Goal: Use online tool/utility: Use online tool/utility

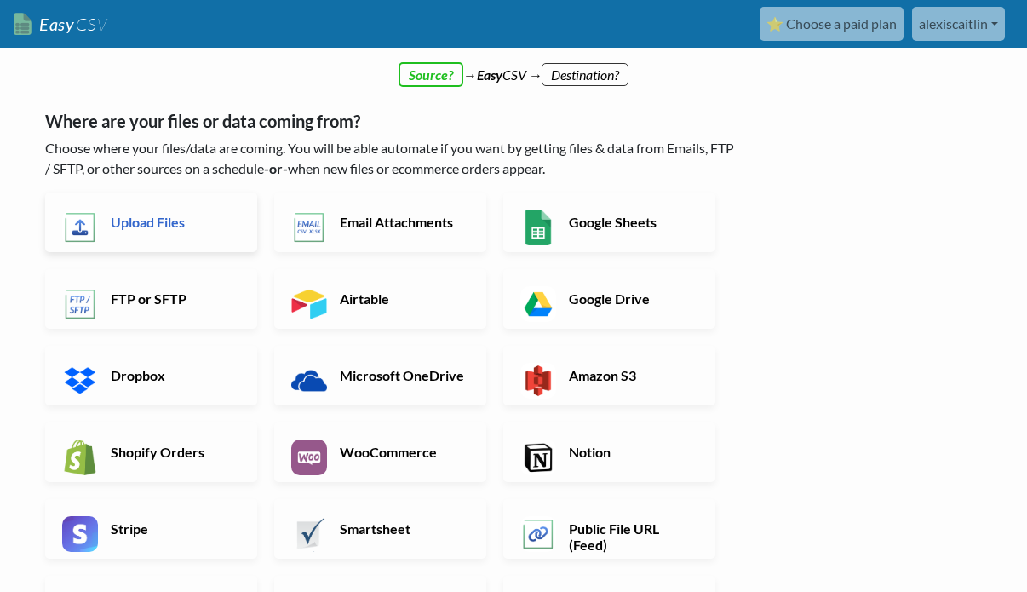
click at [139, 220] on h6 "Upload Files" at bounding box center [173, 222] width 134 height 16
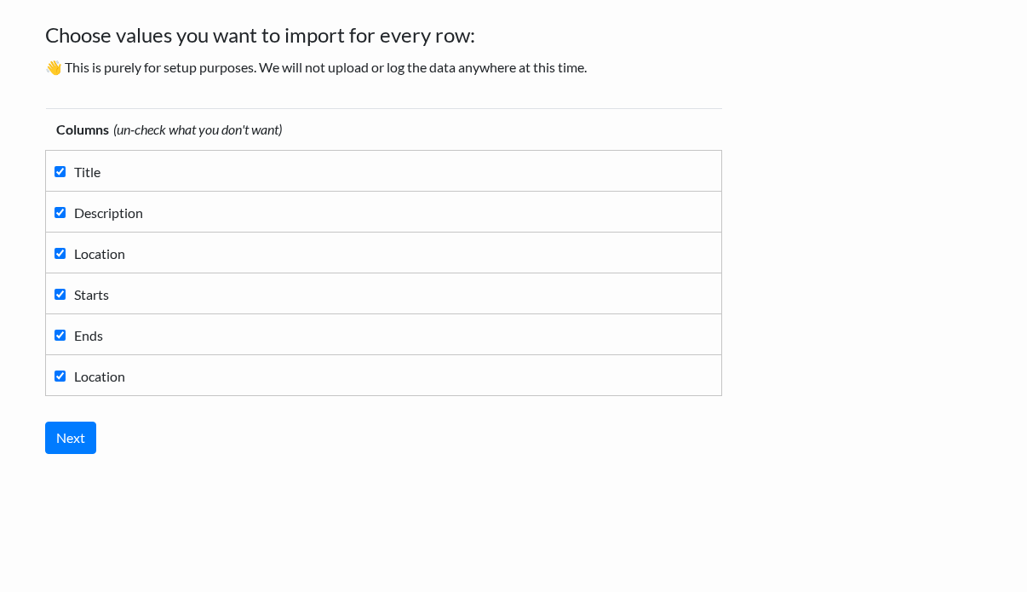
scroll to position [98, 0]
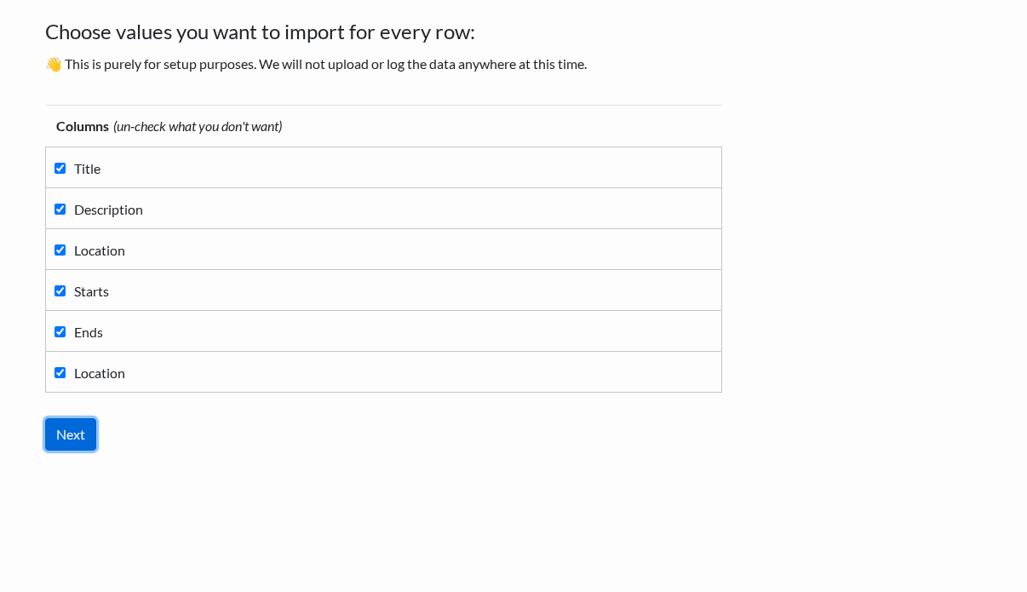
click at [67, 441] on input "Next" at bounding box center [70, 434] width 51 height 32
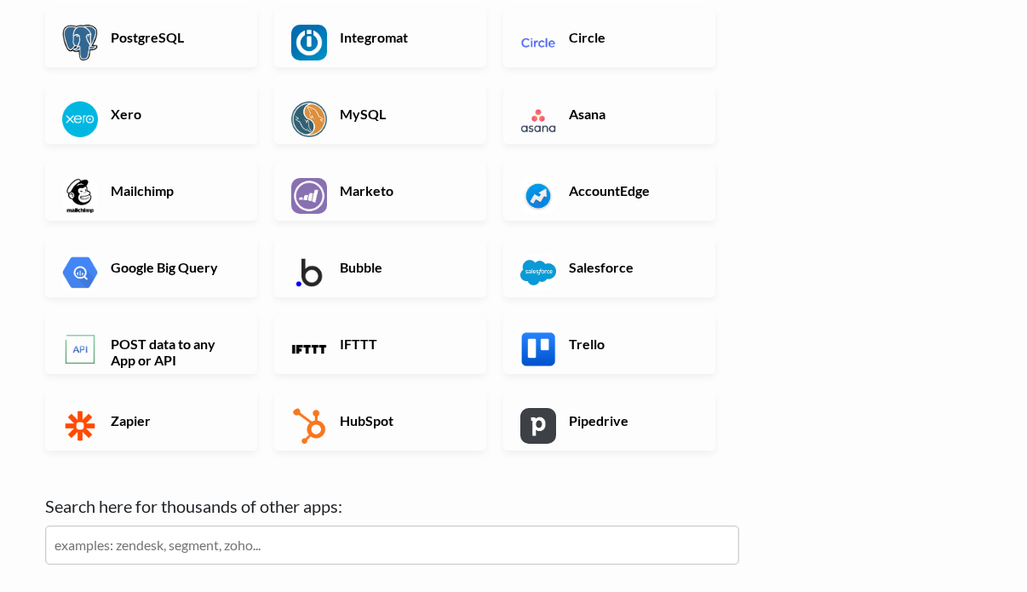
scroll to position [451, 0]
click at [561, 338] on link "Trello" at bounding box center [609, 345] width 212 height 60
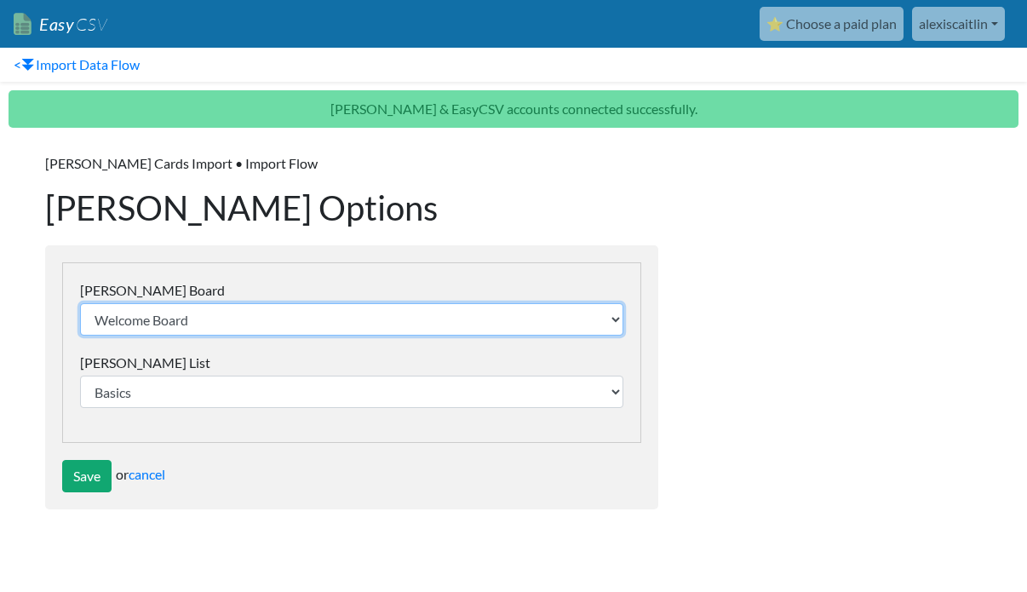
click at [611, 323] on select "Welcome Board Tasks Fierce Mama Fitness Launch Punchtime Getting Started Tour S…" at bounding box center [351, 319] width 543 height 32
click at [549, 318] on select "Welcome Board Tasks Fierce Mama Fitness Launch Punchtime Getting Started Tour S…" at bounding box center [351, 319] width 543 height 32
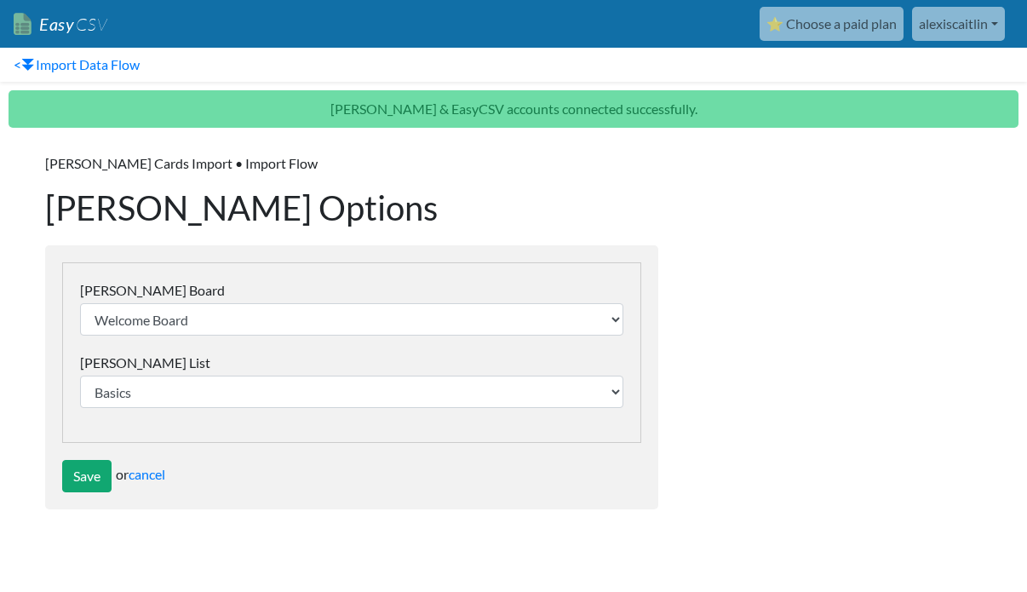
click at [133, 478] on div "Save or cancel" at bounding box center [351, 476] width 579 height 32
click at [145, 478] on link "cancel" at bounding box center [147, 474] width 37 height 16
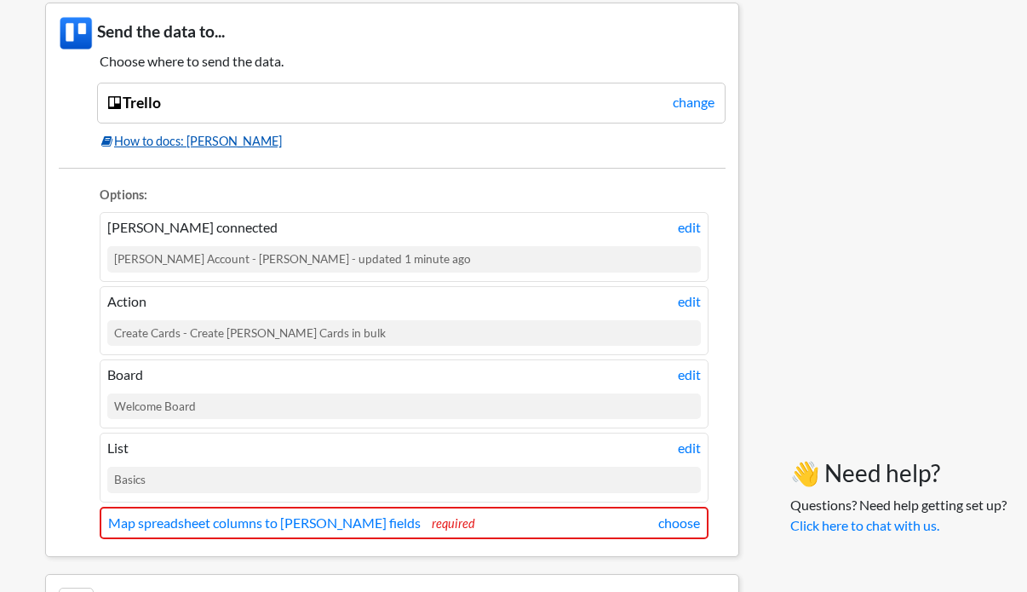
scroll to position [1468, 0]
